Goal: Find contact information: Obtain details needed to contact an individual or organization

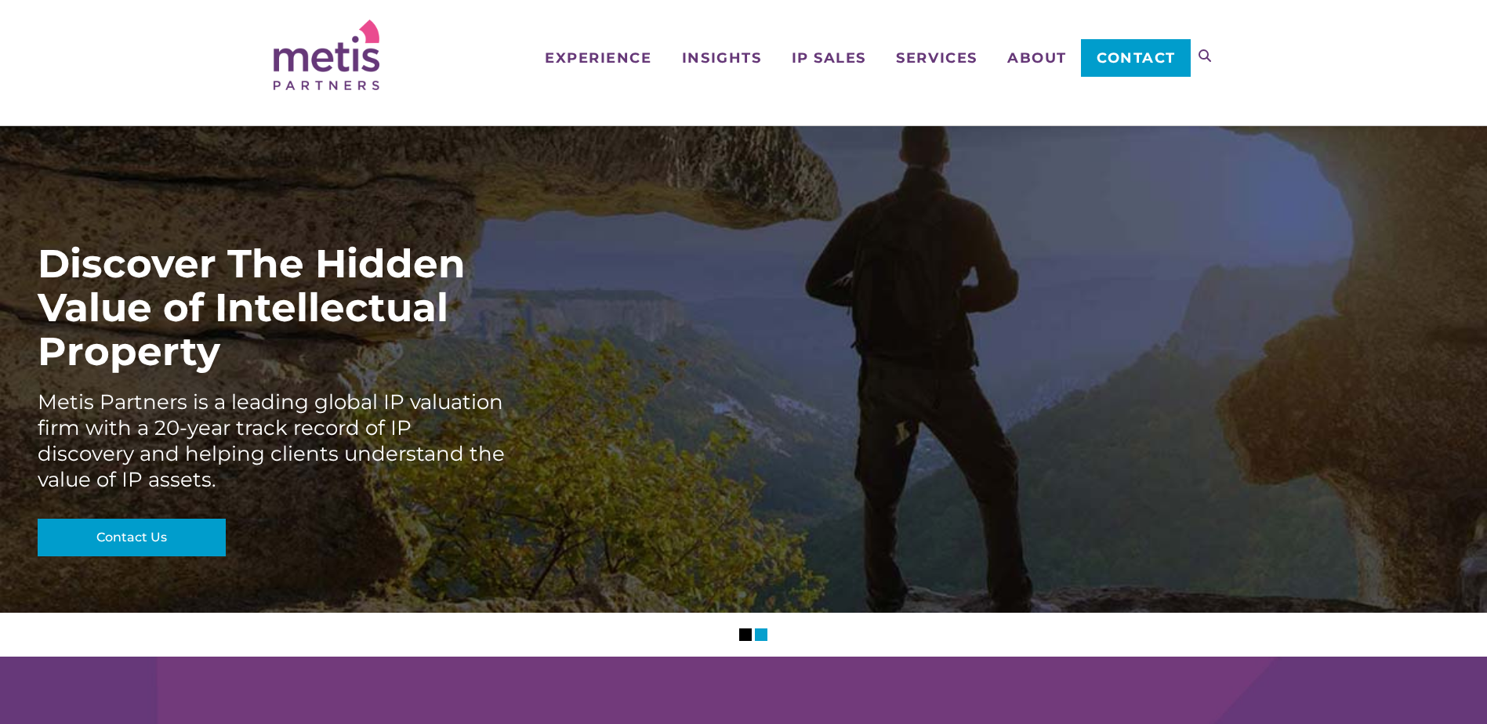
click at [995, 466] on div "Discover The Hidden Value of Intellectual Property Metis Partners is a leading …" at bounding box center [744, 400] width 1412 height 317
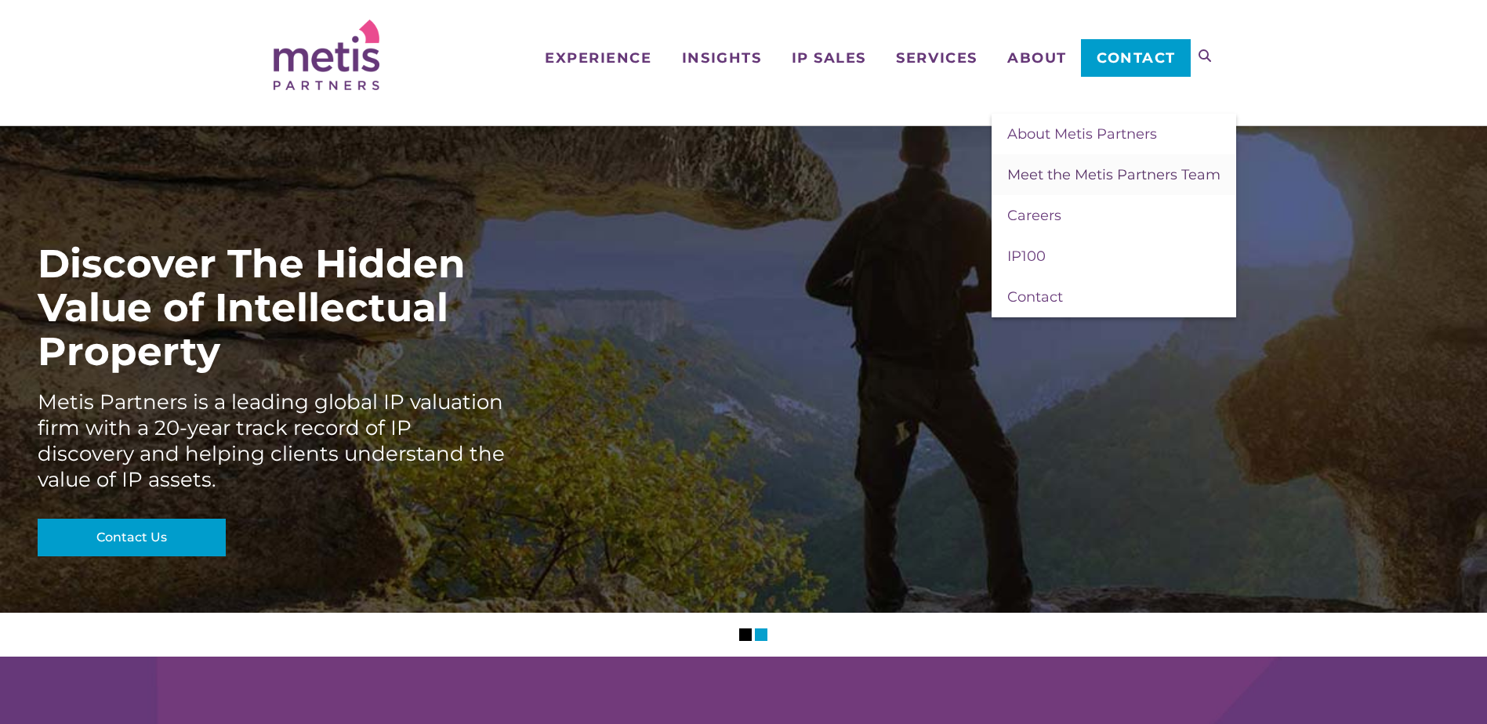
click at [1037, 180] on span "Meet the Metis Partners Team" at bounding box center [1113, 174] width 213 height 17
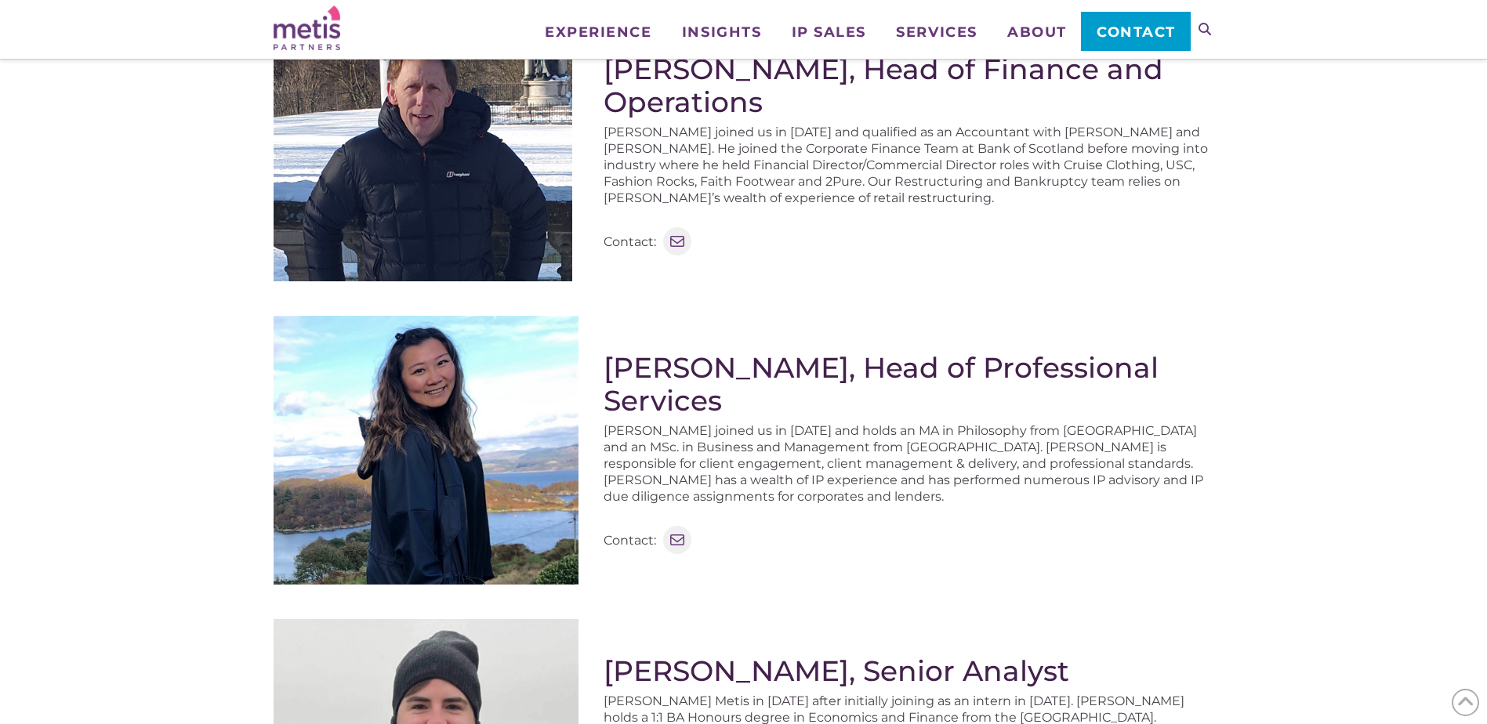
scroll to position [1045, 0]
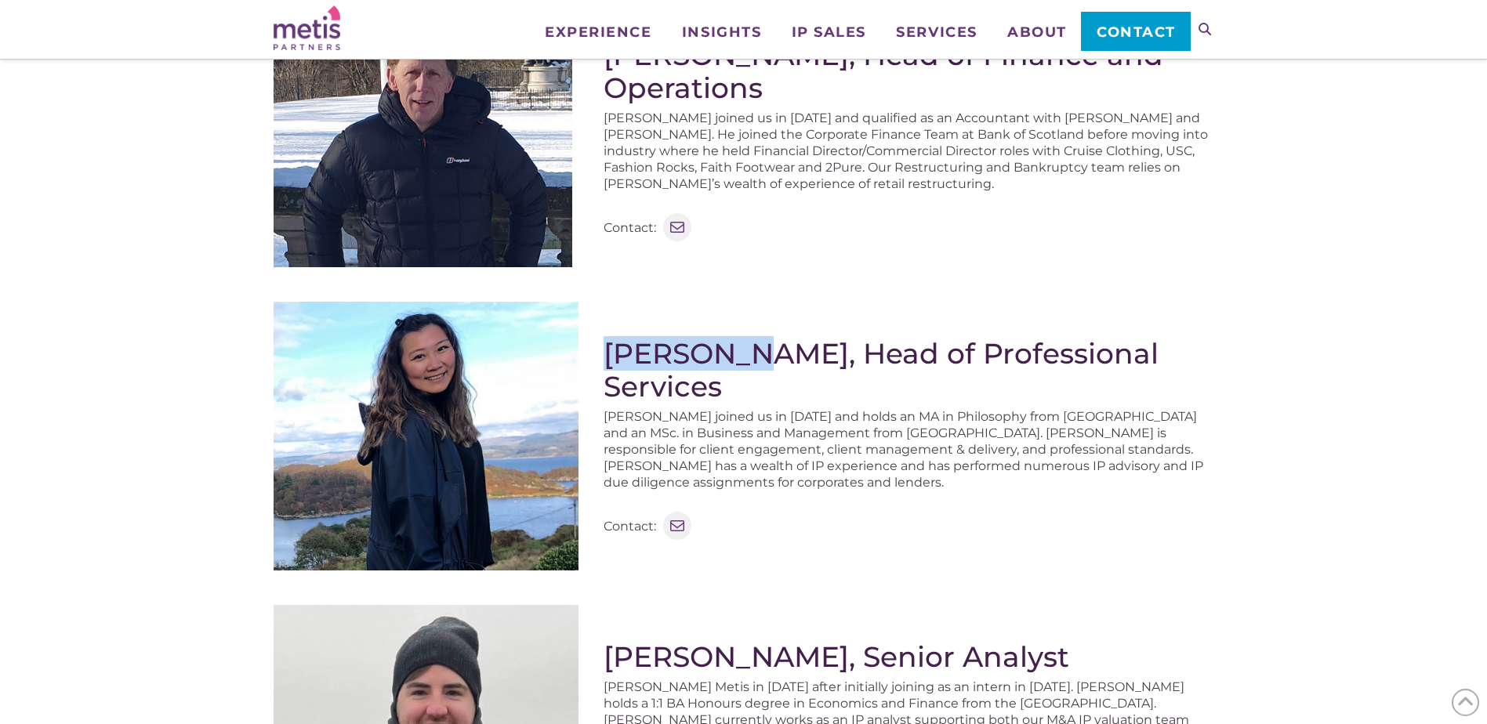
drag, startPoint x: 610, startPoint y: 352, endPoint x: 757, endPoint y: 362, distance: 147.7
click at [757, 362] on h2 "[PERSON_NAME], Head of Professional Services" at bounding box center [909, 370] width 611 height 66
copy h2 "[PERSON_NAME]"
click at [1105, 507] on div "Contact: Mail" at bounding box center [909, 521] width 611 height 28
